Goal: Information Seeking & Learning: Understand process/instructions

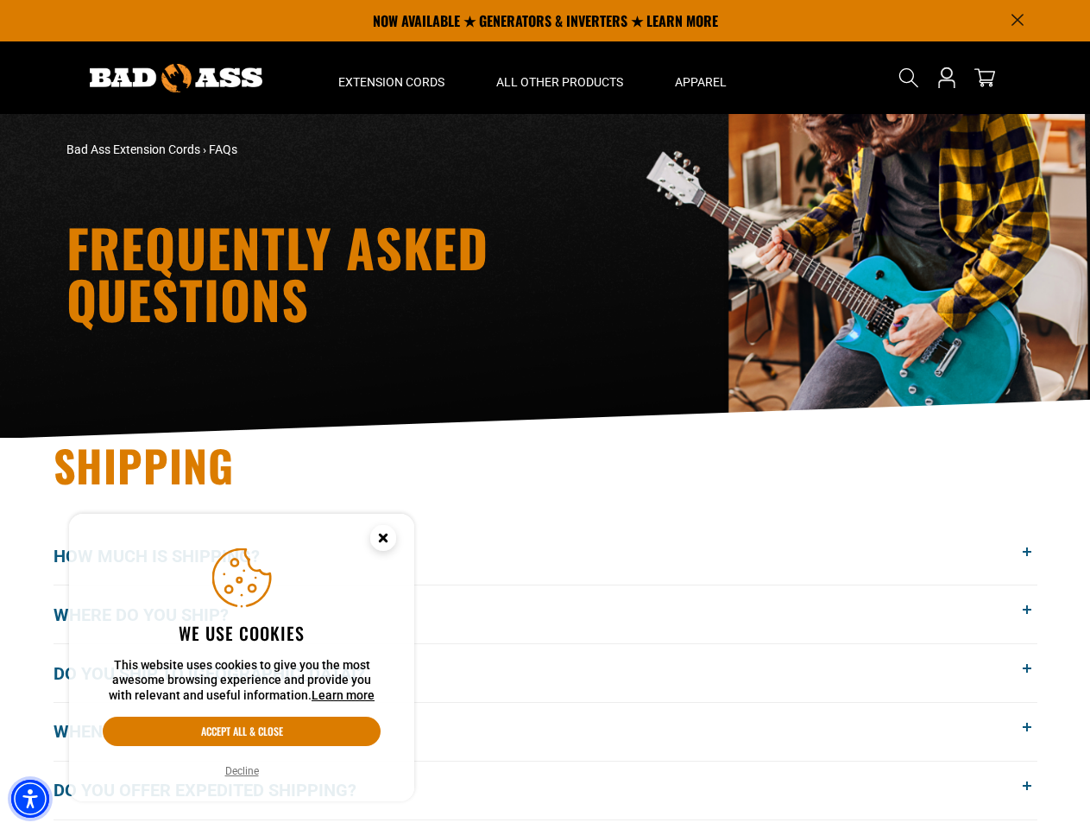
click at [30, 798] on img "Accessibility Menu" at bounding box center [30, 798] width 38 height 38
